Goal: Find specific page/section: Find specific page/section

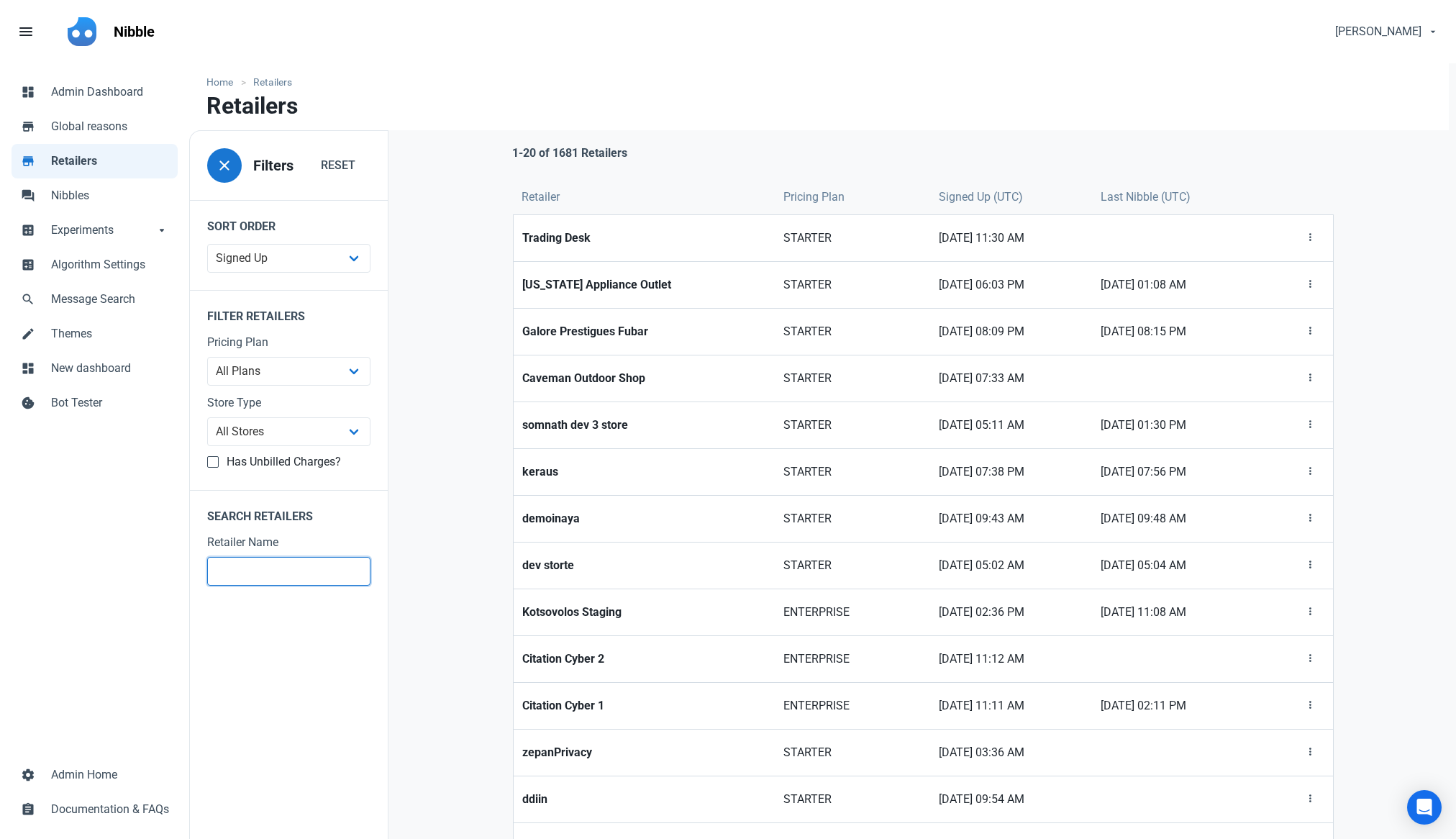
click at [258, 575] on input "text" at bounding box center [288, 571] width 163 height 29
type input "idyl"
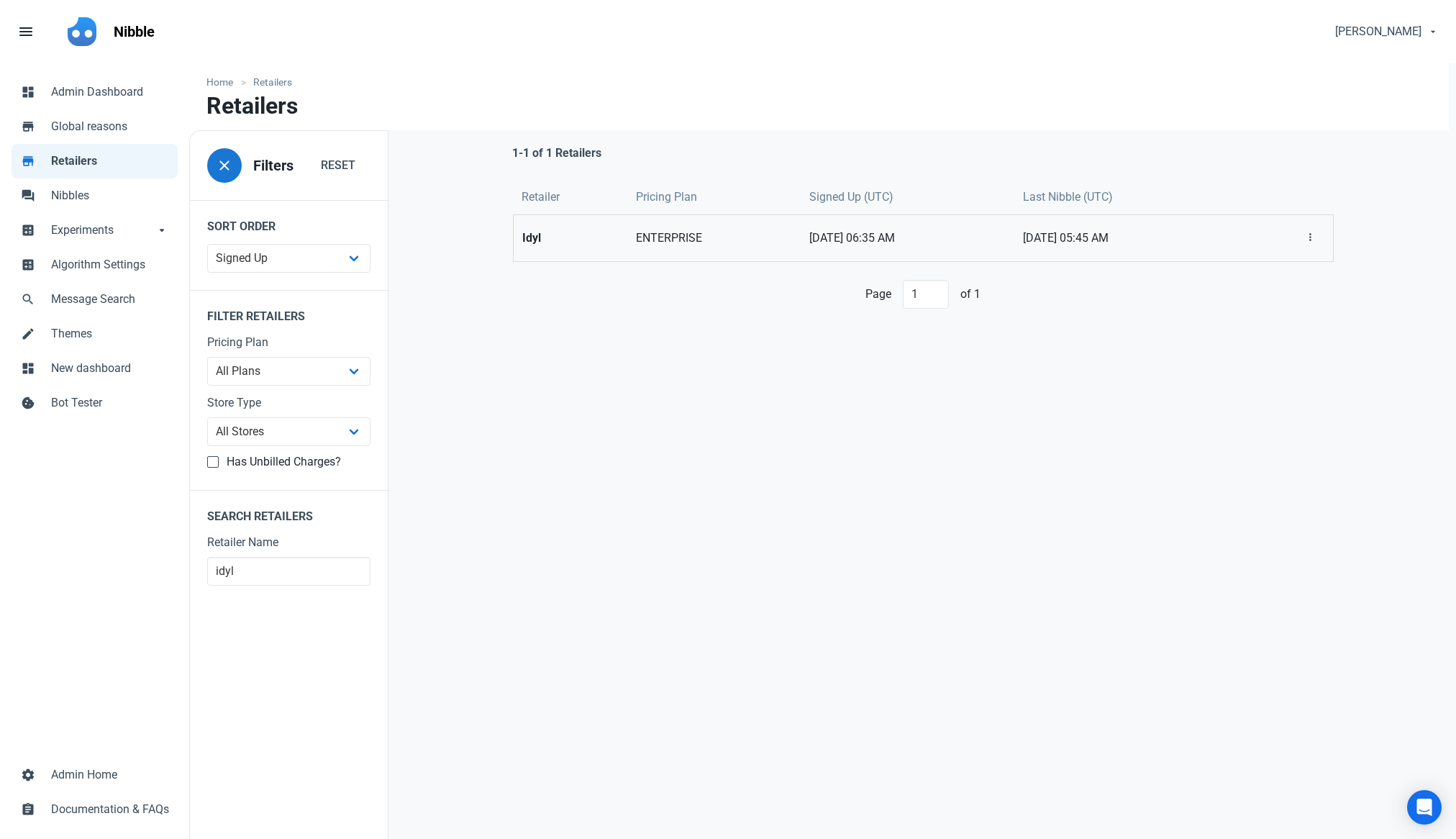
click at [602, 239] on link "Idyl" at bounding box center [571, 238] width 114 height 46
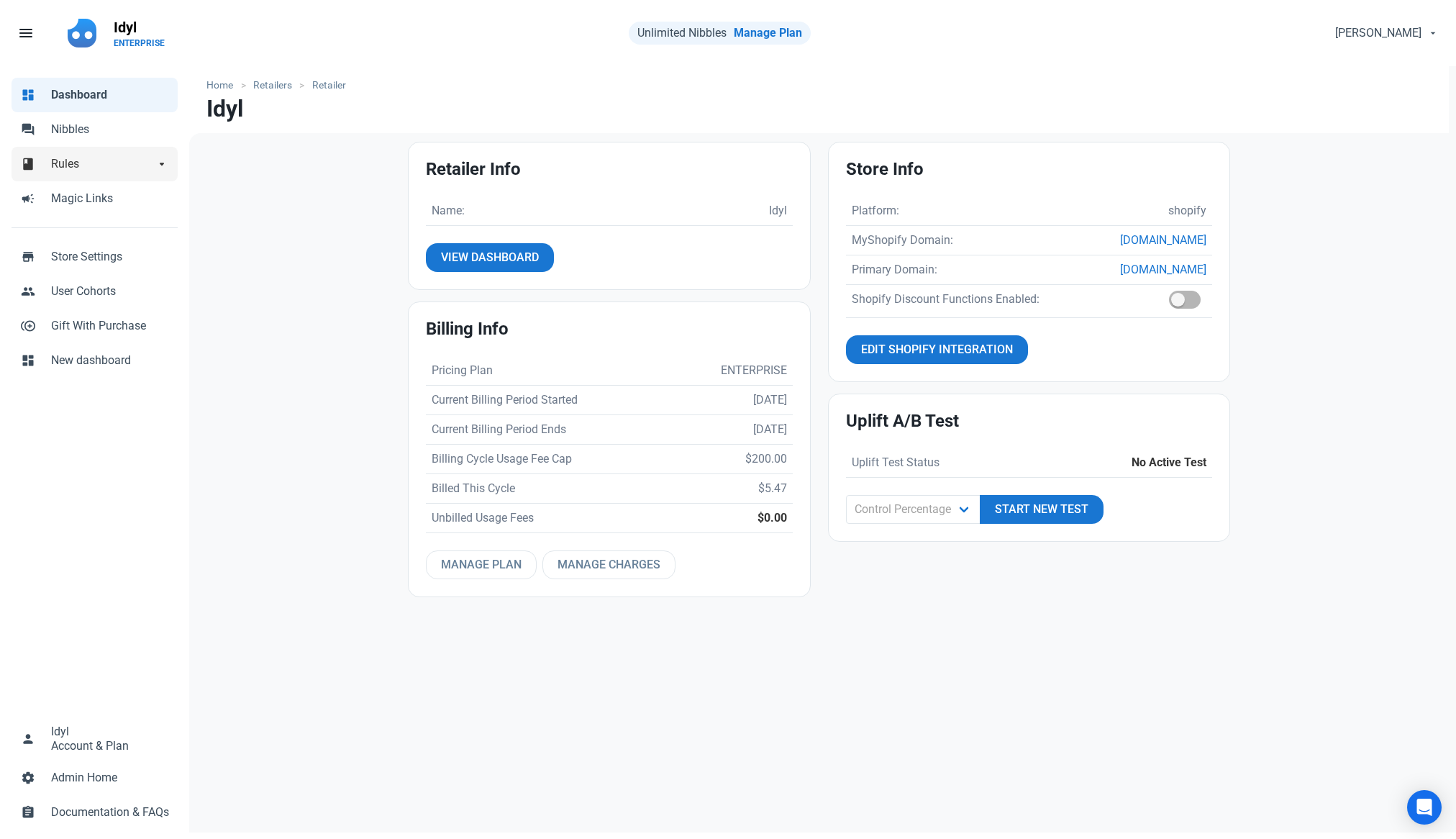
click at [120, 167] on span "Rules" at bounding box center [102, 164] width 104 height 17
